Goal: Transaction & Acquisition: Purchase product/service

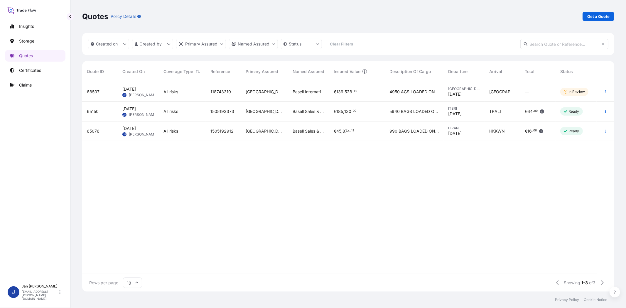
scroll to position [208, 527]
click at [590, 20] on link "Get a Quote" at bounding box center [599, 16] width 32 height 9
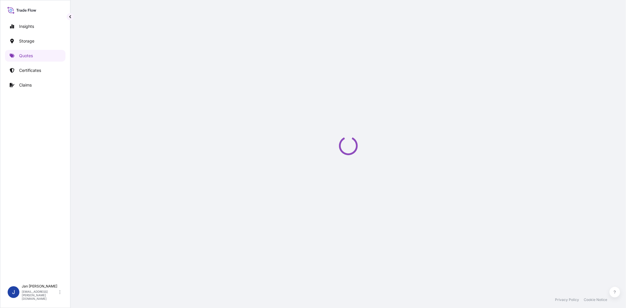
select select "Water"
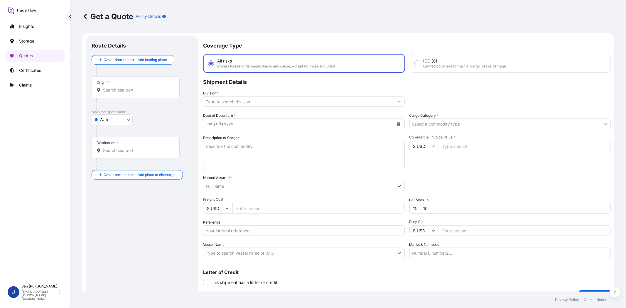
scroll to position [9, 0]
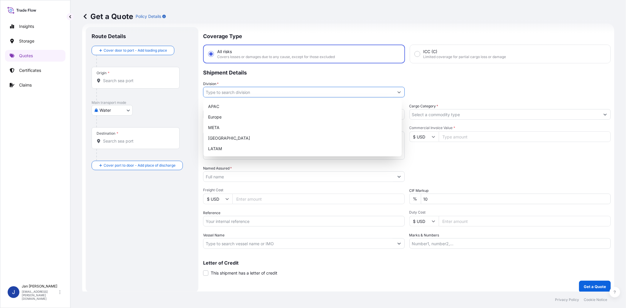
click at [222, 89] on input "Division *" at bounding box center [298, 92] width 191 height 11
click at [223, 119] on div "Europe" at bounding box center [303, 117] width 194 height 11
type input "Europe"
click at [442, 81] on div "Division * [GEOGRAPHIC_DATA]" at bounding box center [407, 89] width 408 height 16
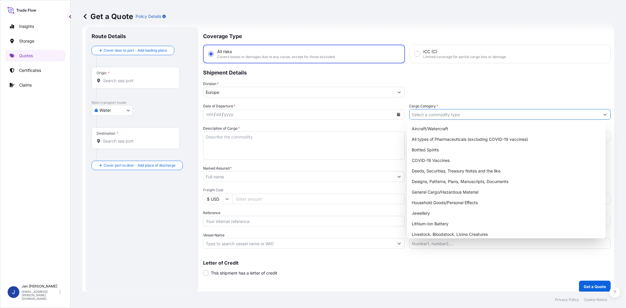
click at [436, 109] on input "Cargo Category *" at bounding box center [505, 114] width 191 height 11
click at [435, 193] on div "General Cargo/Hazardous Material" at bounding box center [507, 192] width 194 height 11
type input "General Cargo/Hazardous Material"
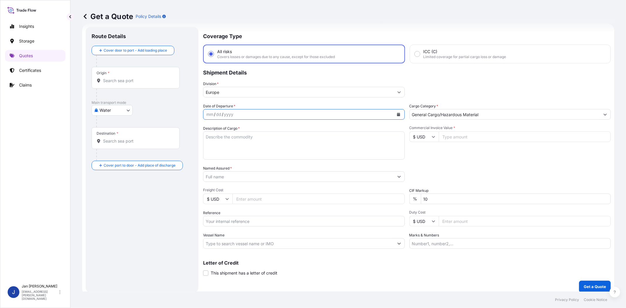
click at [397, 113] on icon "Calendar" at bounding box center [399, 115] width 4 height 4
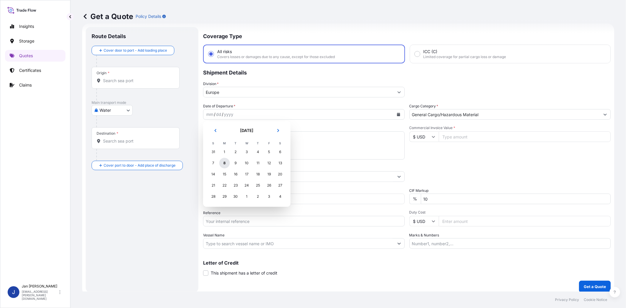
click at [224, 162] on div "8" at bounding box center [224, 163] width 11 height 11
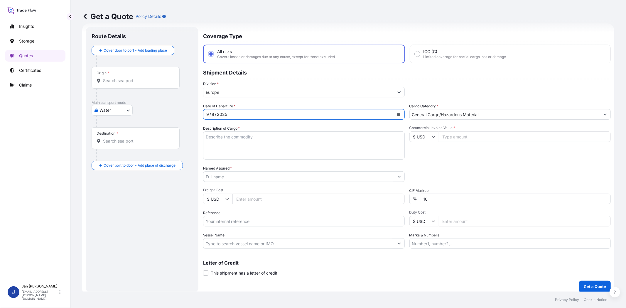
click at [238, 171] on input "Named Assured *" at bounding box center [298, 176] width 191 height 11
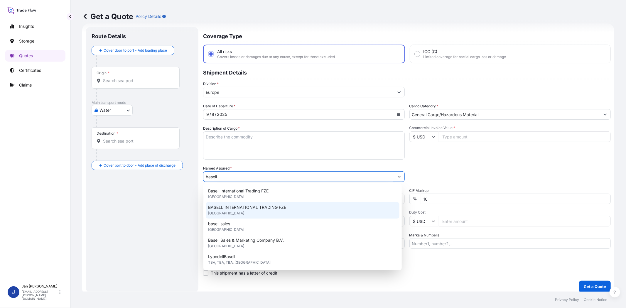
click at [256, 210] on div "BASELL INTERNATIONAL TRADING FZE [GEOGRAPHIC_DATA]" at bounding box center [303, 210] width 194 height 16
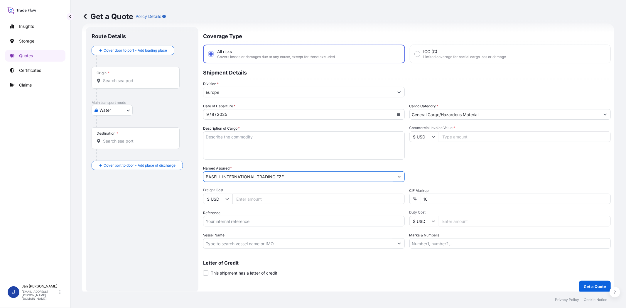
type input "BASELL INTERNATIONAL TRADING FZE"
click at [458, 172] on div "Packing Category Type to search a container mode Please select a primary mode o…" at bounding box center [511, 174] width 202 height 16
click at [417, 139] on input "$ USD" at bounding box center [424, 137] width 29 height 11
drag, startPoint x: 417, startPoint y: 148, endPoint x: 455, endPoint y: 134, distance: 40.5
click at [417, 148] on div "€ EUR" at bounding box center [421, 152] width 25 height 11
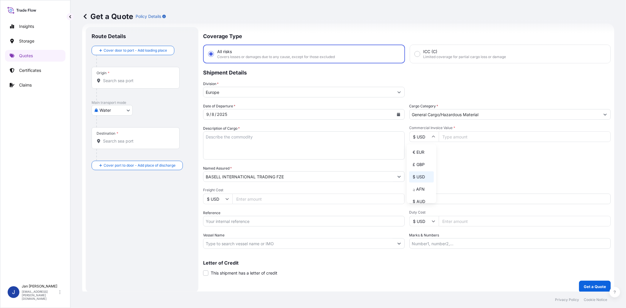
type input "€ EUR"
click at [455, 134] on input "Commercial Invoice Value *" at bounding box center [525, 137] width 172 height 11
paste input "193541.61"
type input "193541.61"
click at [449, 144] on div "Commercial Invoice Value * € EUR 193541.61" at bounding box center [511, 143] width 202 height 34
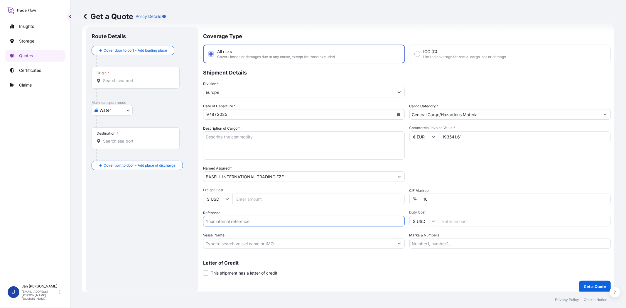
paste input "1187432758 // 5013220235 5013217040 304256439"
type input "1187432758 // 5013220235 5013217040 304256439"
click at [476, 169] on div "Packing Category Type to search a container mode Please select a primary mode o…" at bounding box center [511, 174] width 202 height 16
click at [252, 239] on input "Vessel Name" at bounding box center [298, 243] width 191 height 11
paste input "LODUR"
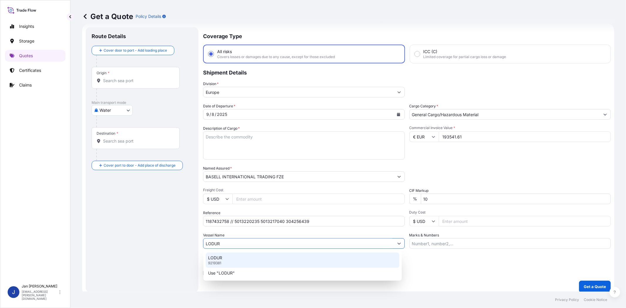
click at [248, 260] on div "LODUR 9219381" at bounding box center [303, 260] width 194 height 15
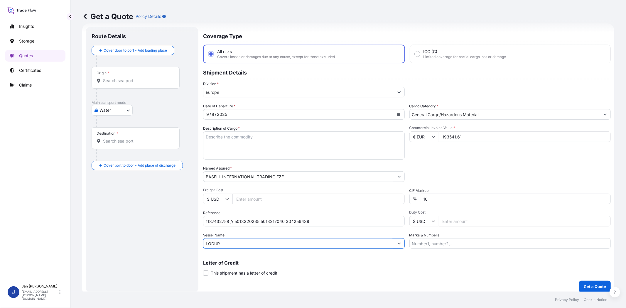
type input "LODUR"
click at [135, 77] on div "Origin *" at bounding box center [136, 78] width 88 height 22
click at [135, 78] on input "Origin *" at bounding box center [137, 81] width 69 height 6
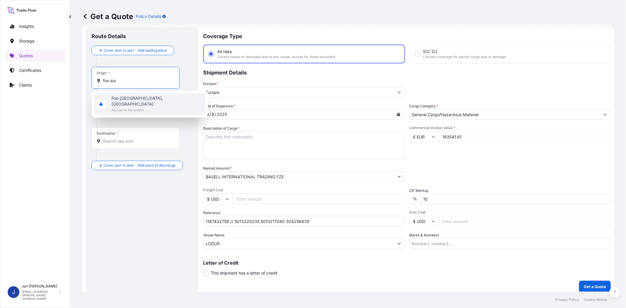
click at [140, 100] on span "Fos-[GEOGRAPHIC_DATA], [GEOGRAPHIC_DATA]" at bounding box center [158, 101] width 92 height 12
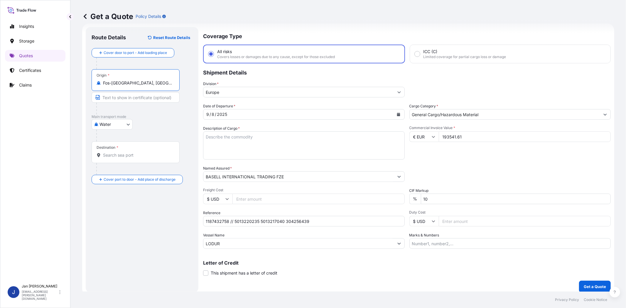
type input "Fos-[GEOGRAPHIC_DATA], [GEOGRAPHIC_DATA]"
click at [119, 157] on input "Destination *" at bounding box center [137, 155] width 69 height 6
type input "TRIZT - [GEOGRAPHIC_DATA], [GEOGRAPHIC_DATA]"
click at [254, 136] on textarea "Description of Cargo *" at bounding box center [304, 146] width 202 height 28
paste textarea "BAGS LOADED ONTO 144 PALLETS LOADED INTO 8 40' HIGH CUBE CONTAINER LUPOLEN 2420D"
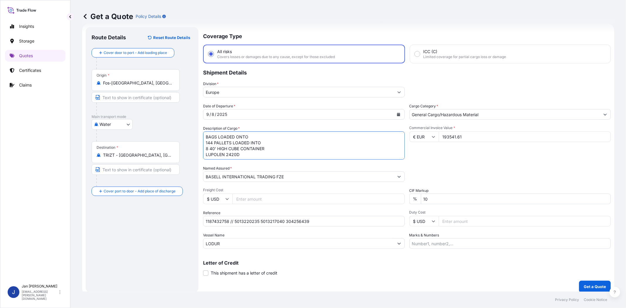
click at [206, 137] on textarea "BAGS LOADED ONTO 144 PALLETS LOADED INTO 8 40' HIGH CUBE CONTAINER LUPOLEN 2420D" at bounding box center [304, 146] width 202 height 28
type textarea "7920 BAGS LOADED ONTO 144 PALLETS LOADED INTO 8 40' HIGH CUBE CONTAINER LUPOLEN…"
click at [435, 166] on div "Packing Category Type to search a container mode Please select a primary mode o…" at bounding box center [511, 174] width 202 height 16
click at [591, 286] on p "Get a Quote" at bounding box center [595, 287] width 22 height 6
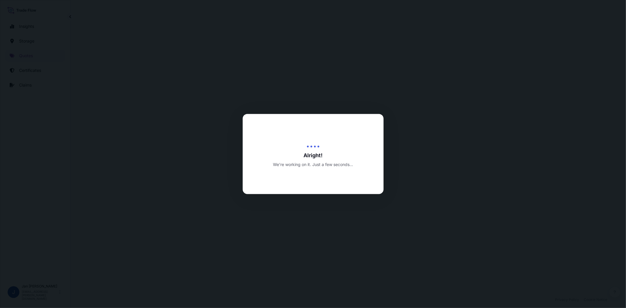
select select "Water"
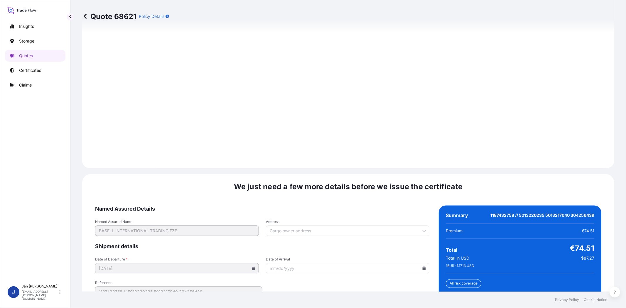
scroll to position [811, 0]
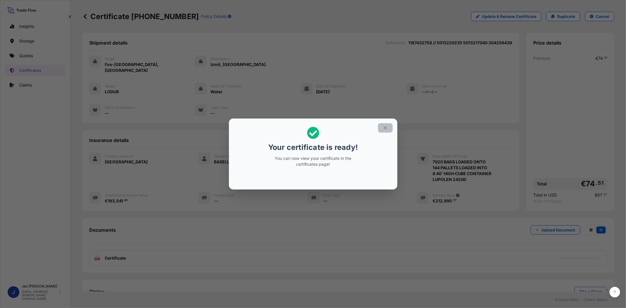
click at [383, 128] on icon "button" at bounding box center [385, 127] width 5 height 5
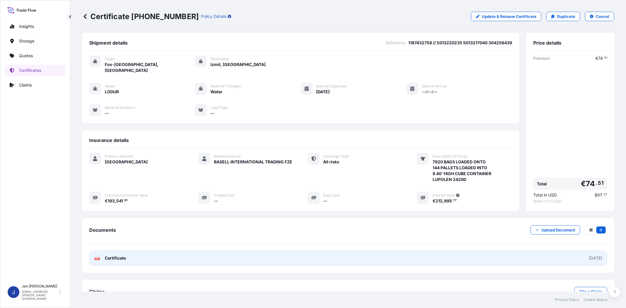
click at [99, 258] on rect at bounding box center [97, 259] width 5 height 2
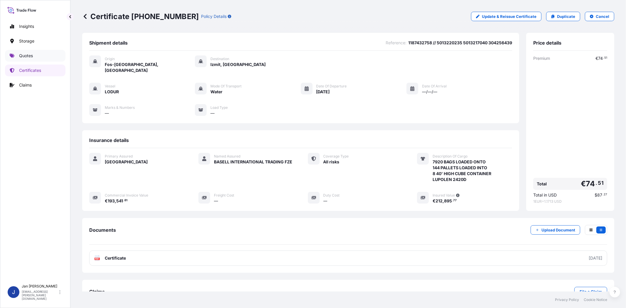
click at [22, 57] on p "Quotes" at bounding box center [26, 56] width 14 height 6
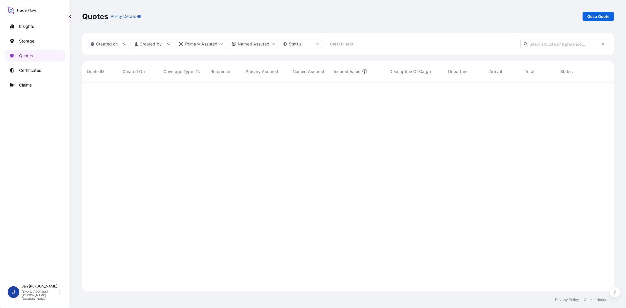
scroll to position [208, 527]
